Goal: Complete application form: Complete application form

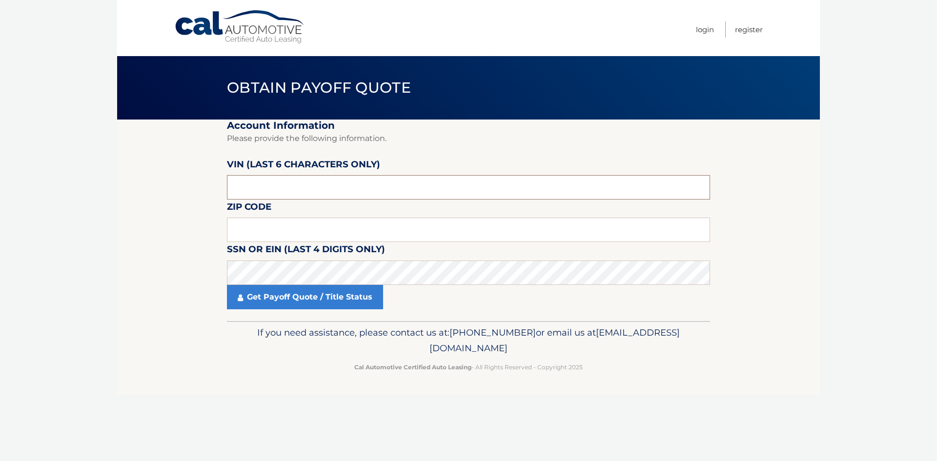
click at [391, 186] on input "text" at bounding box center [468, 187] width 483 height 24
type input "421450"
click at [319, 229] on input "text" at bounding box center [468, 230] width 483 height 24
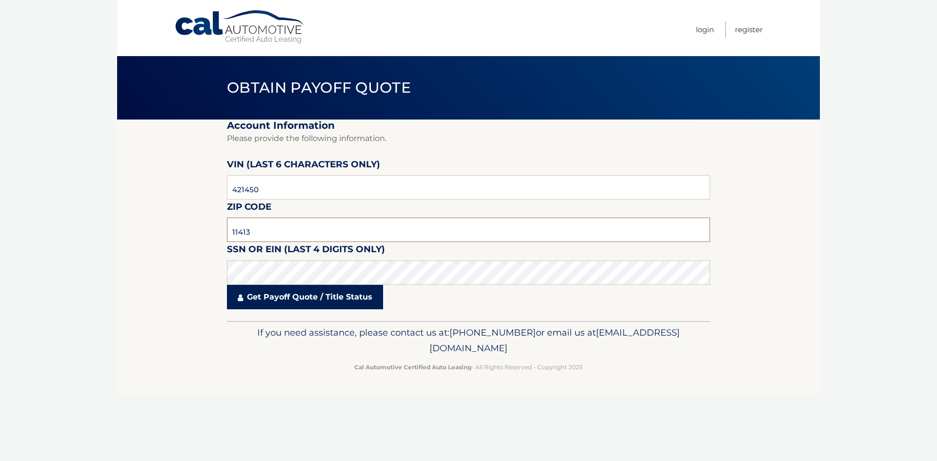
type input "11413"
click at [337, 297] on link "Get Payoff Quote / Title Status" at bounding box center [305, 297] width 156 height 24
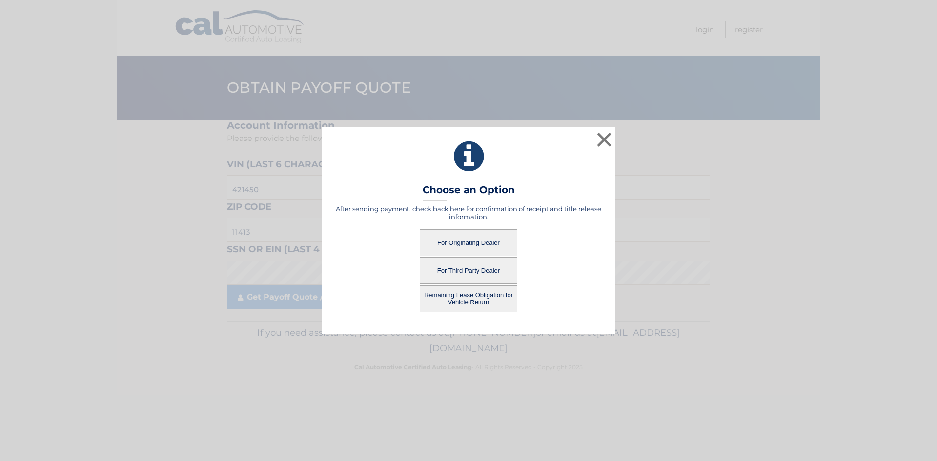
click at [471, 247] on button "For Originating Dealer" at bounding box center [469, 242] width 98 height 27
click at [467, 242] on button "For Originating Dealer" at bounding box center [469, 242] width 98 height 27
click at [502, 238] on button "For Originating Dealer" at bounding box center [469, 242] width 98 height 27
click at [473, 239] on button "For Originating Dealer" at bounding box center [469, 242] width 98 height 27
click at [465, 245] on button "For Originating Dealer" at bounding box center [469, 242] width 98 height 27
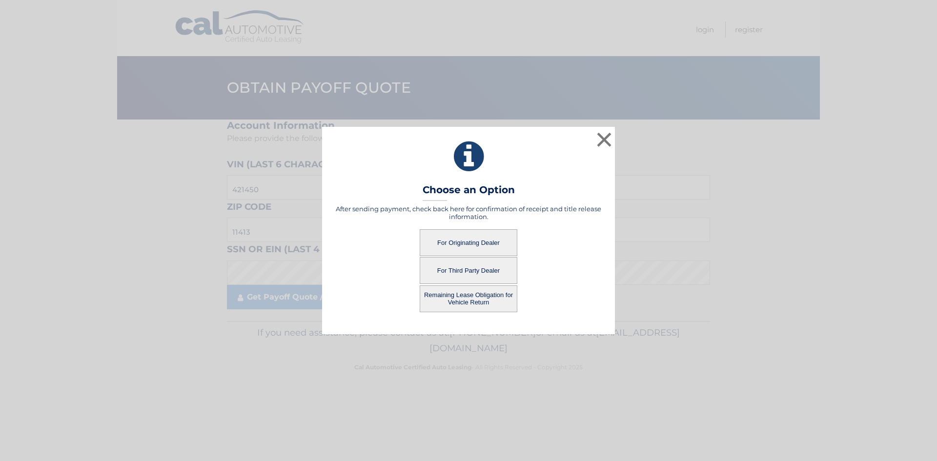
click at [470, 249] on button "For Originating Dealer" at bounding box center [469, 242] width 98 height 27
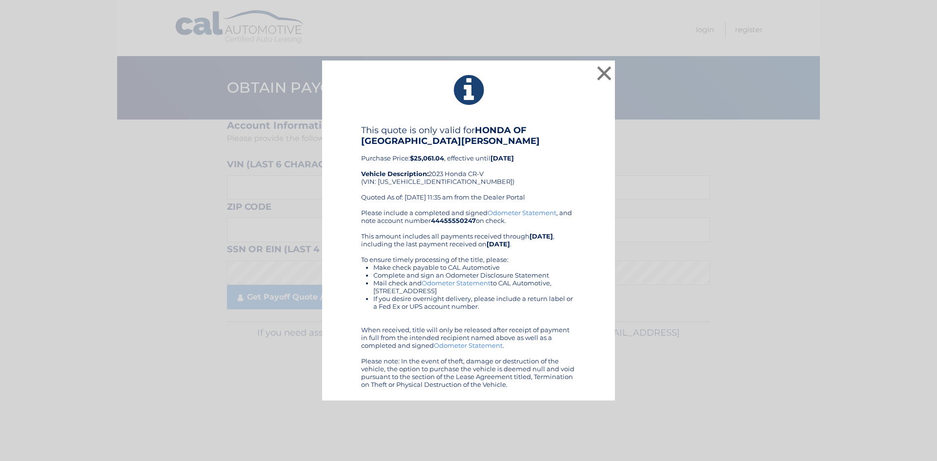
click at [192, 184] on div "× This quote is only valid for HONDA OF [GEOGRAPHIC_DATA][PERSON_NAME] Purchase…" at bounding box center [469, 231] width 930 height 341
